Goal: Task Accomplishment & Management: Use online tool/utility

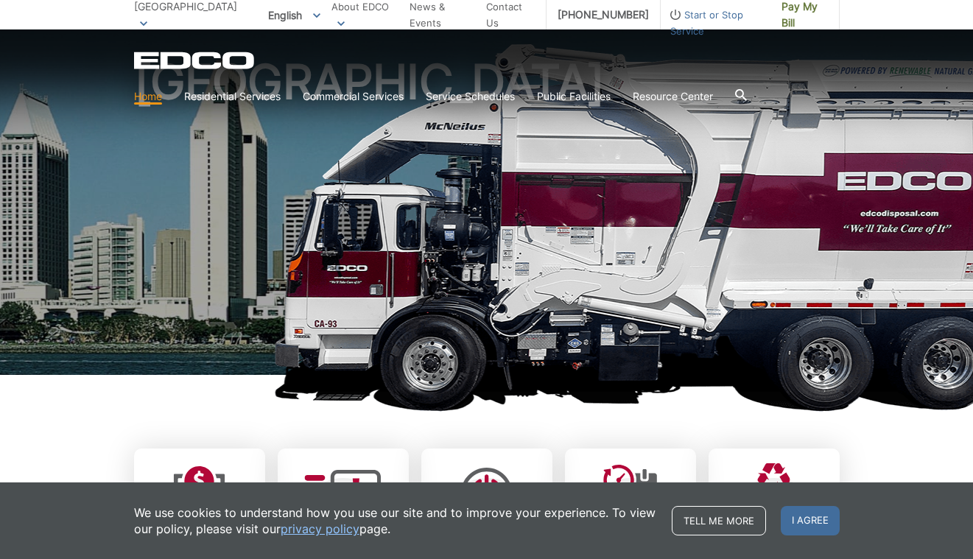
scroll to position [295, 0]
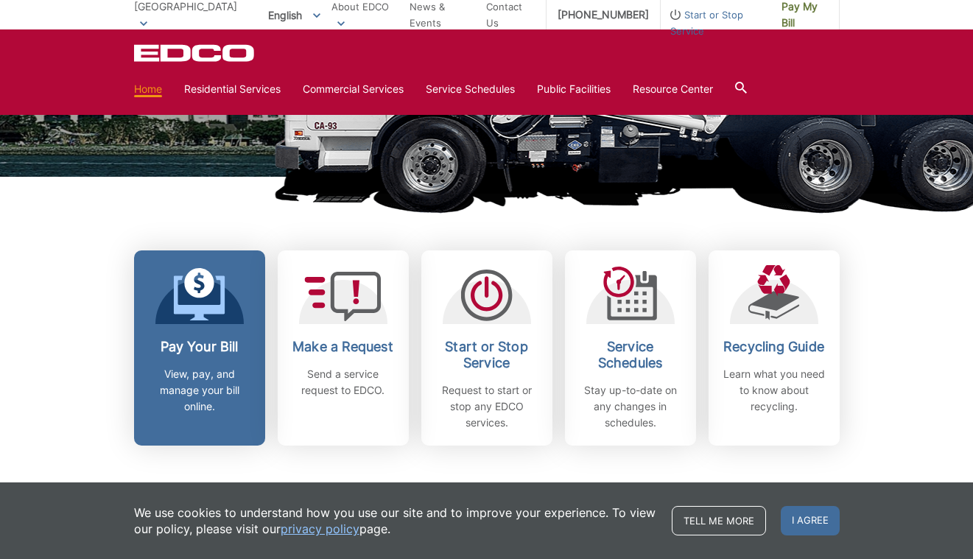
click at [232, 373] on p "View, pay, and manage your bill online." at bounding box center [199, 390] width 109 height 49
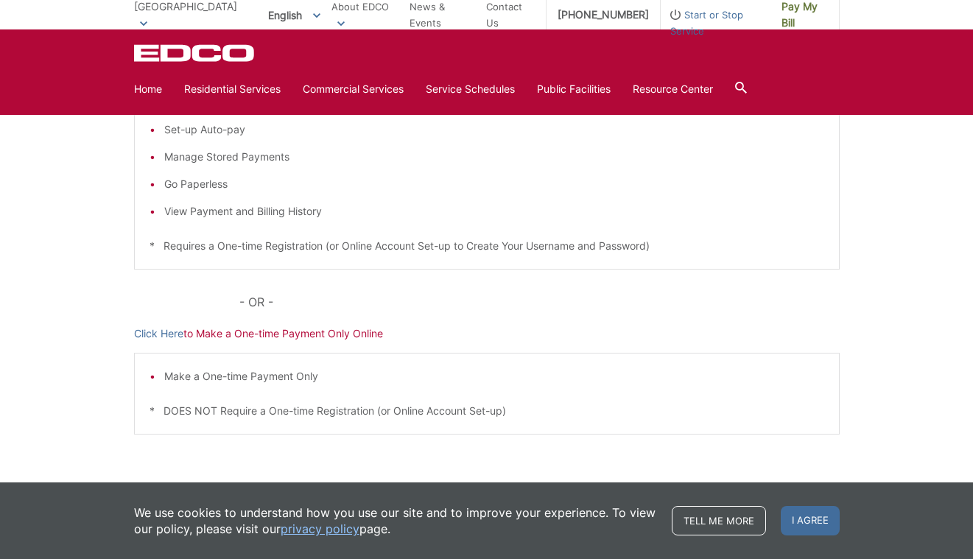
scroll to position [368, 0]
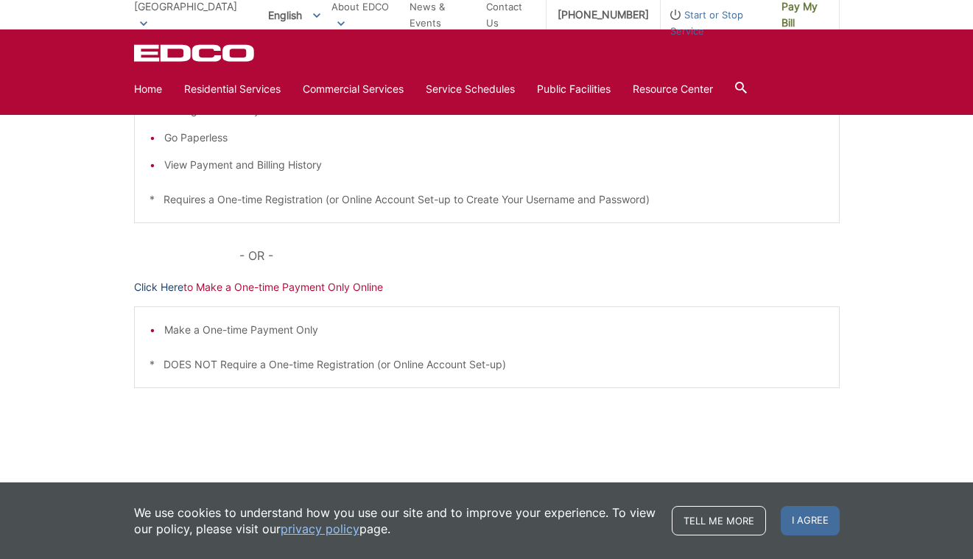
click at [150, 284] on link "Click Here" at bounding box center [158, 287] width 49 height 16
